Goal: Navigation & Orientation: Find specific page/section

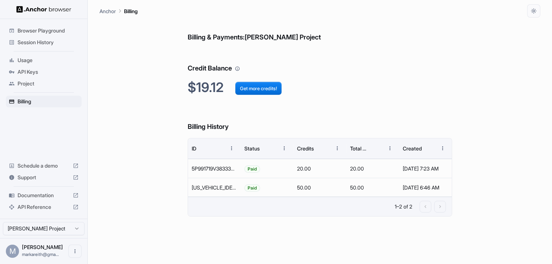
click at [49, 42] on span "Session History" at bounding box center [48, 42] width 61 height 7
